Goal: Information Seeking & Learning: Learn about a topic

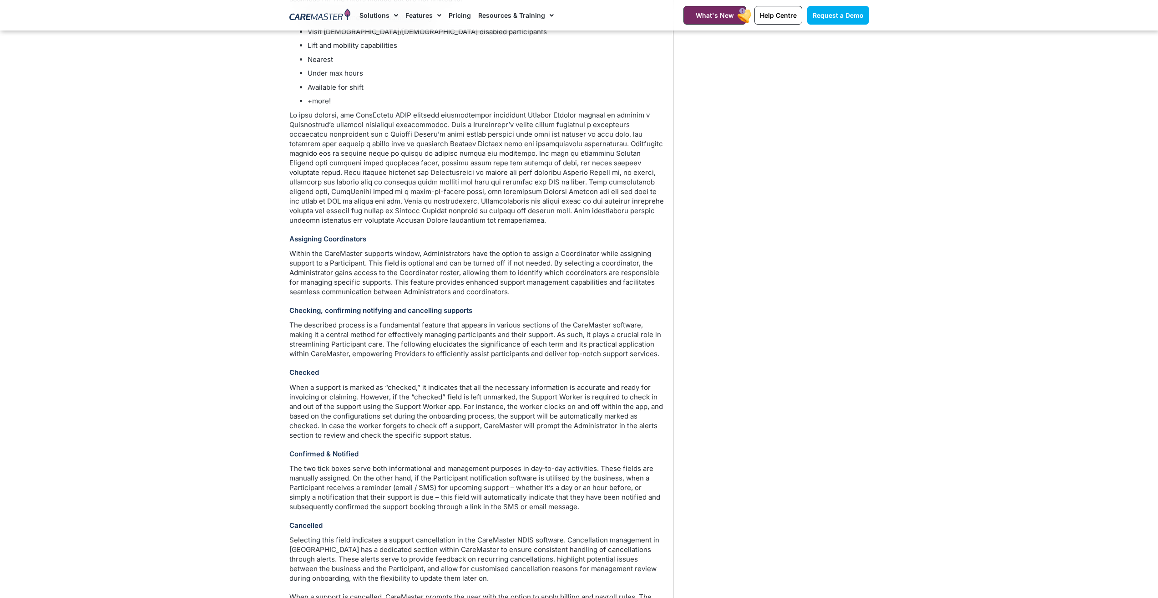
scroll to position [1707, 0]
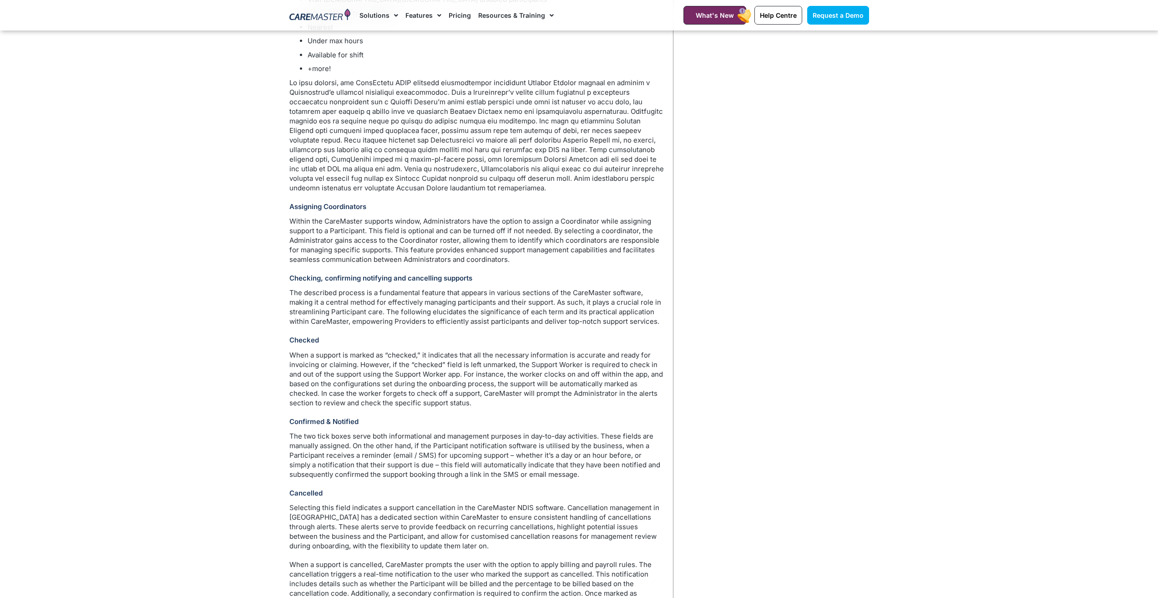
click at [505, 278] on h3 "Checking, confirming notifying and cancelling supports" at bounding box center [476, 278] width 375 height 9
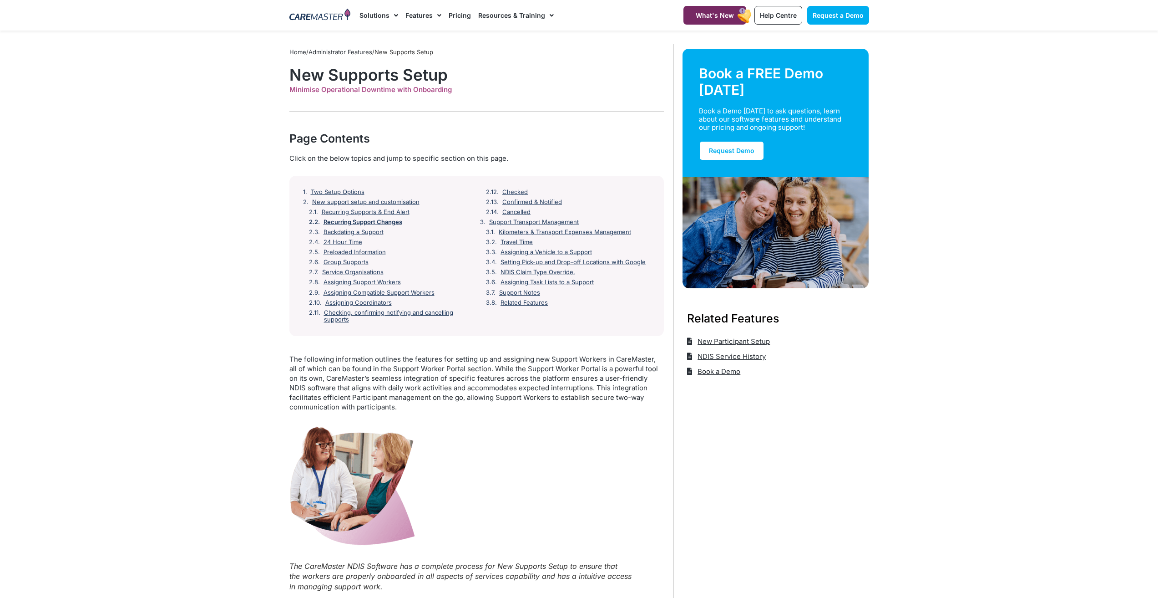
scroll to position [0, 0]
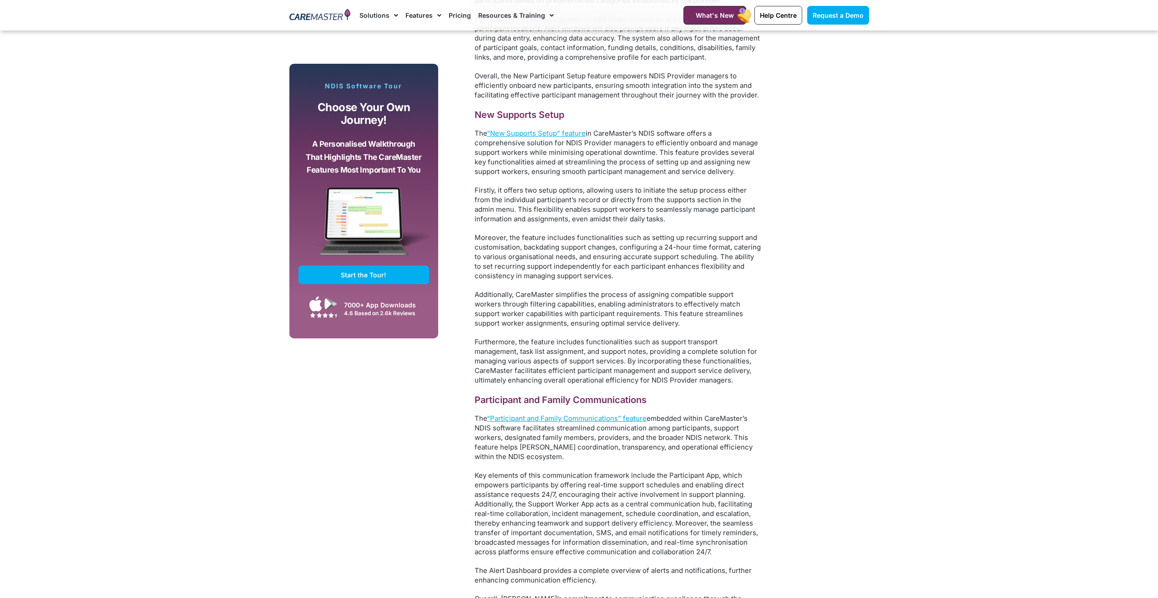
scroll to position [2594, 0]
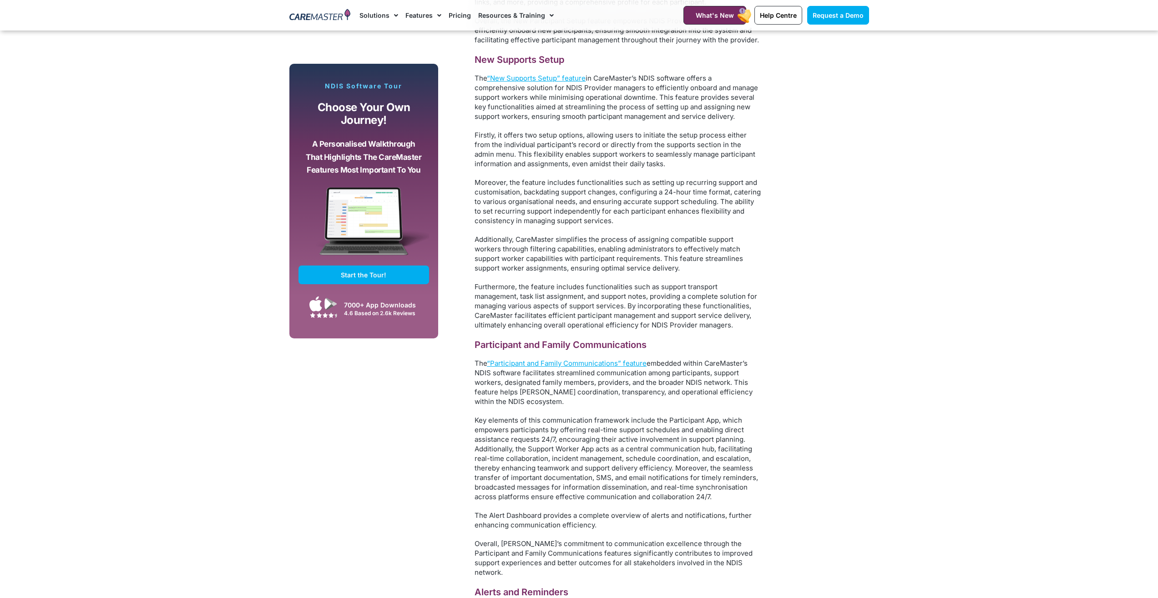
click at [614, 472] on p "Key elements of this communication framework include the Participant App, which…" at bounding box center [618, 458] width 287 height 86
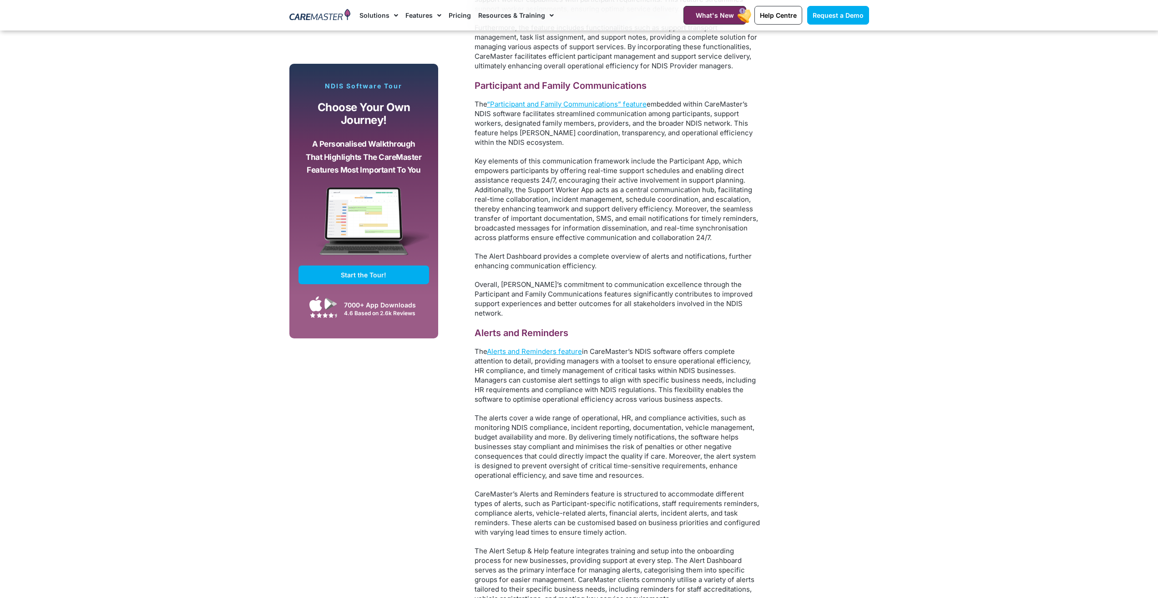
scroll to position [2913, 0]
